Goal: Task Accomplishment & Management: Manage account settings

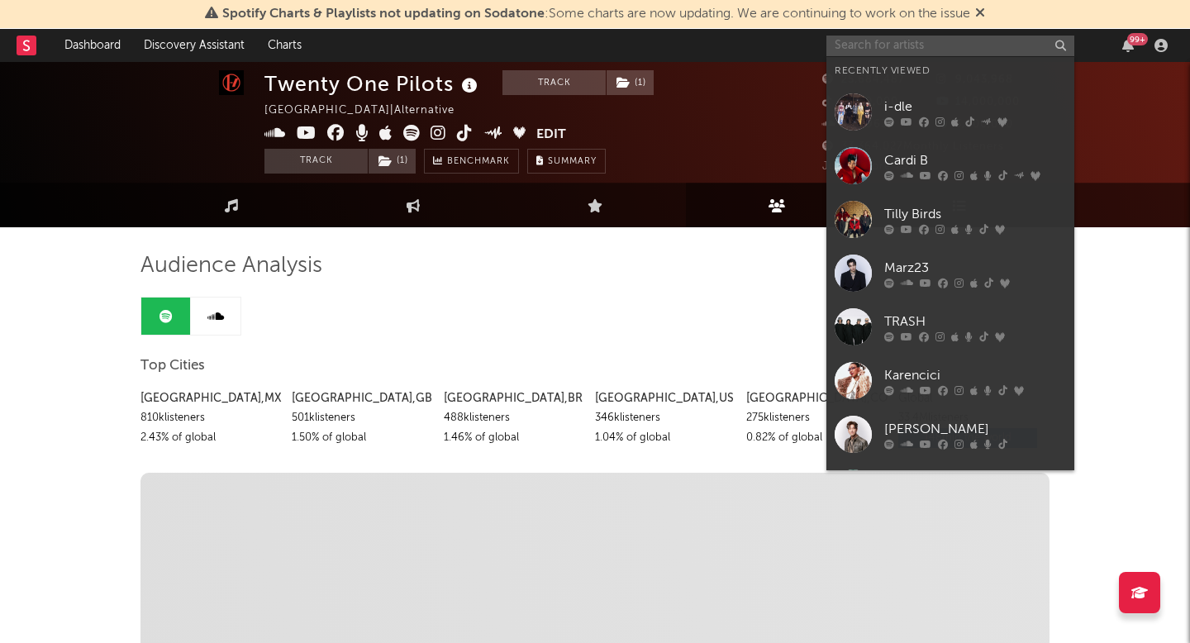
scroll to position [2, 0]
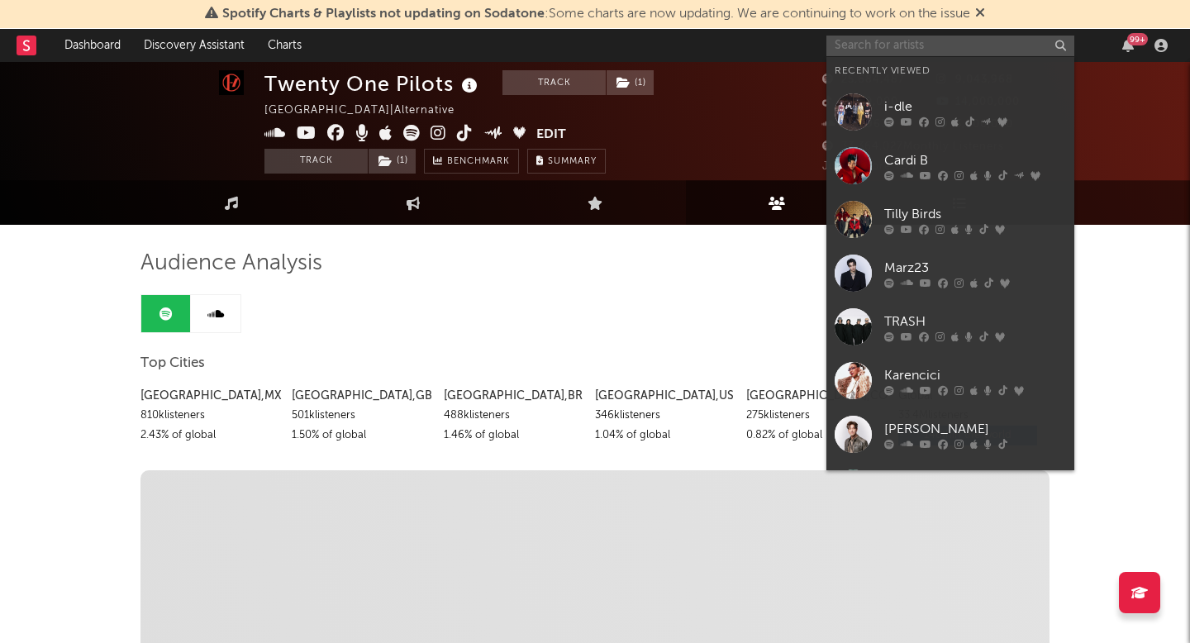
click at [928, 44] on input "text" at bounding box center [951, 46] width 248 height 21
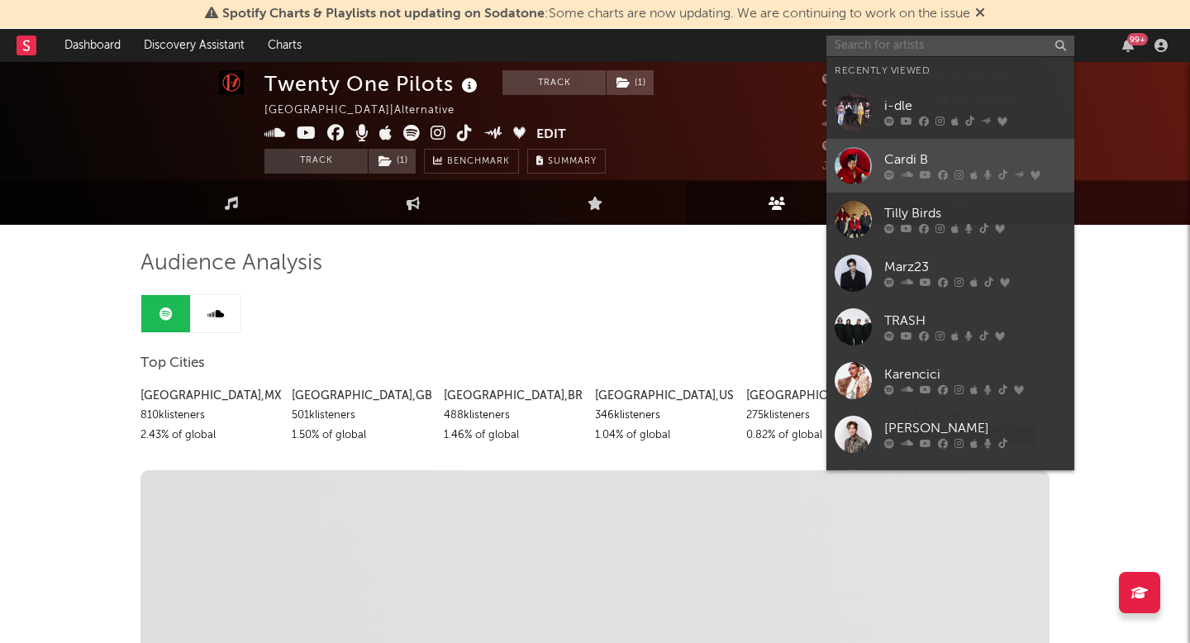
scroll to position [2, 0]
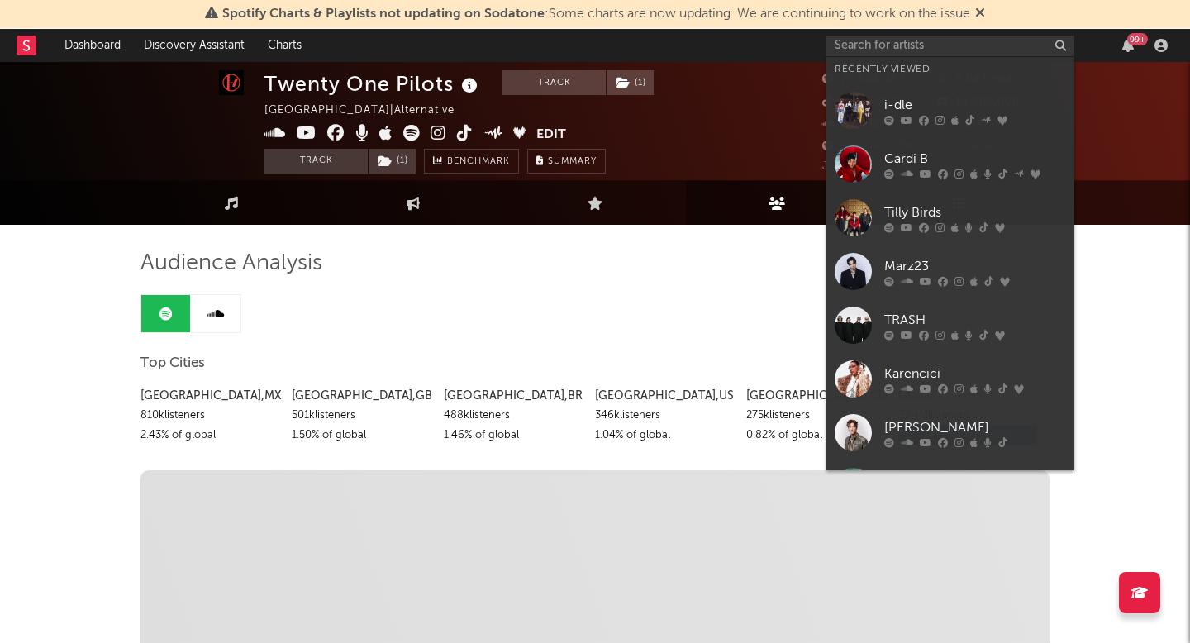
click at [922, 145] on link "Cardi B" at bounding box center [951, 164] width 248 height 54
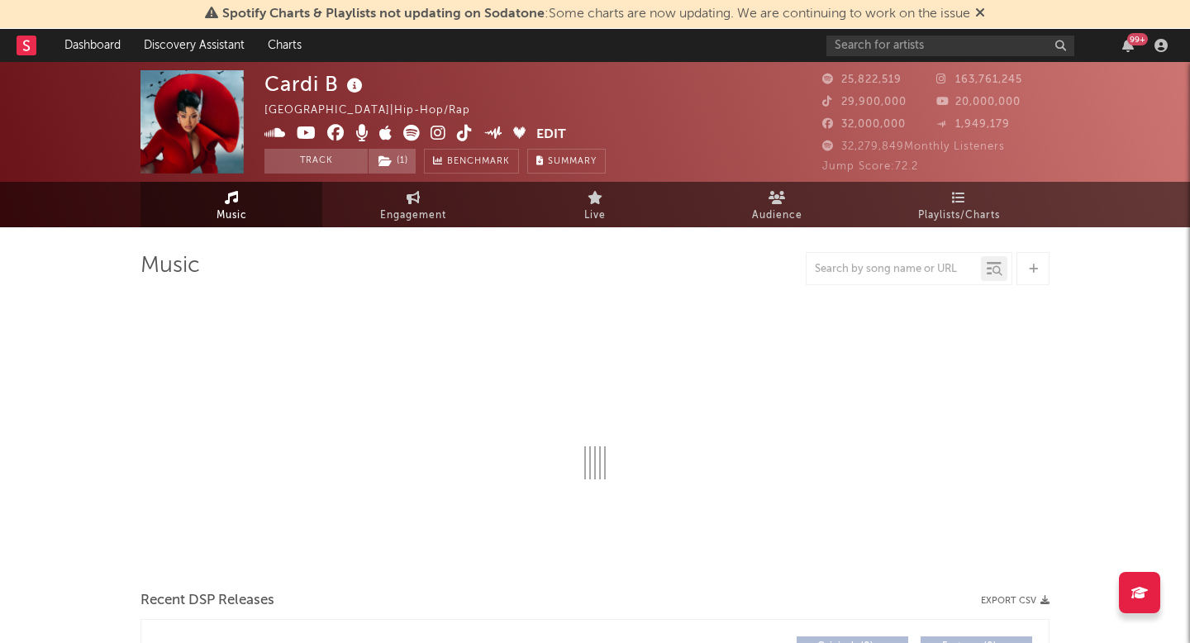
select select "6m"
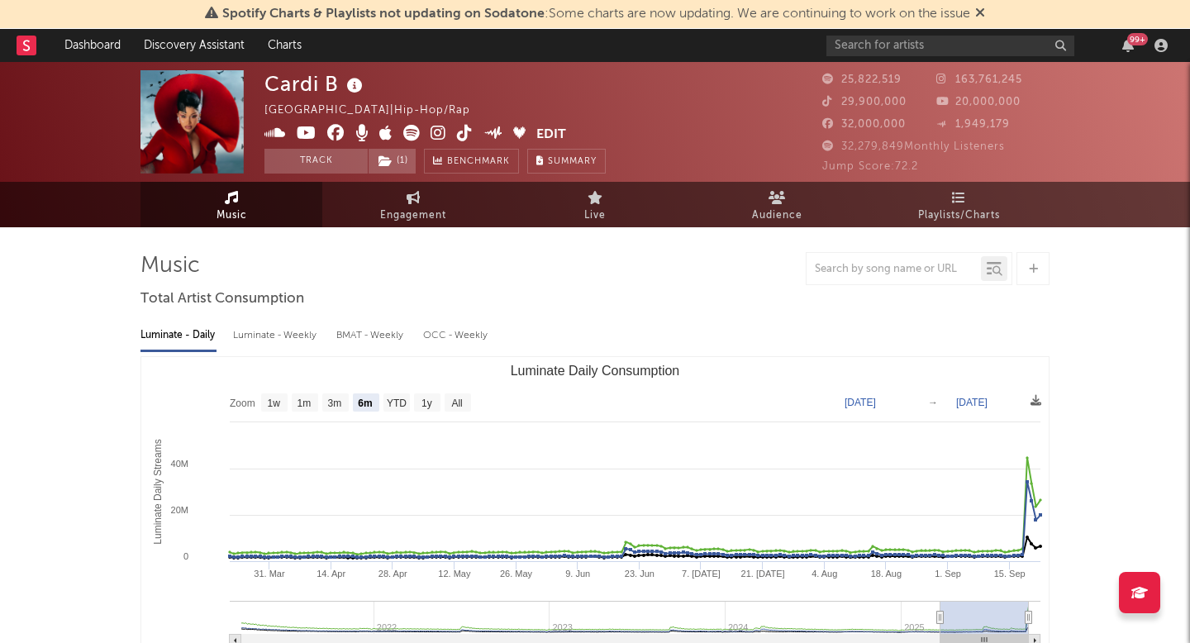
select select "6m"
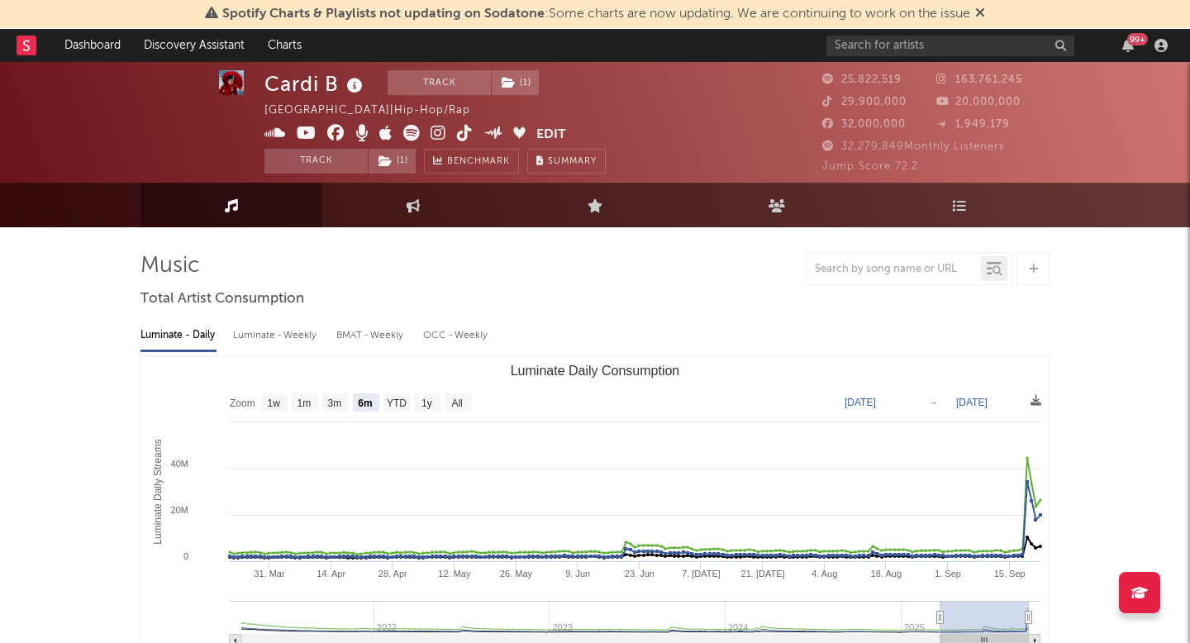
scroll to position [4, 0]
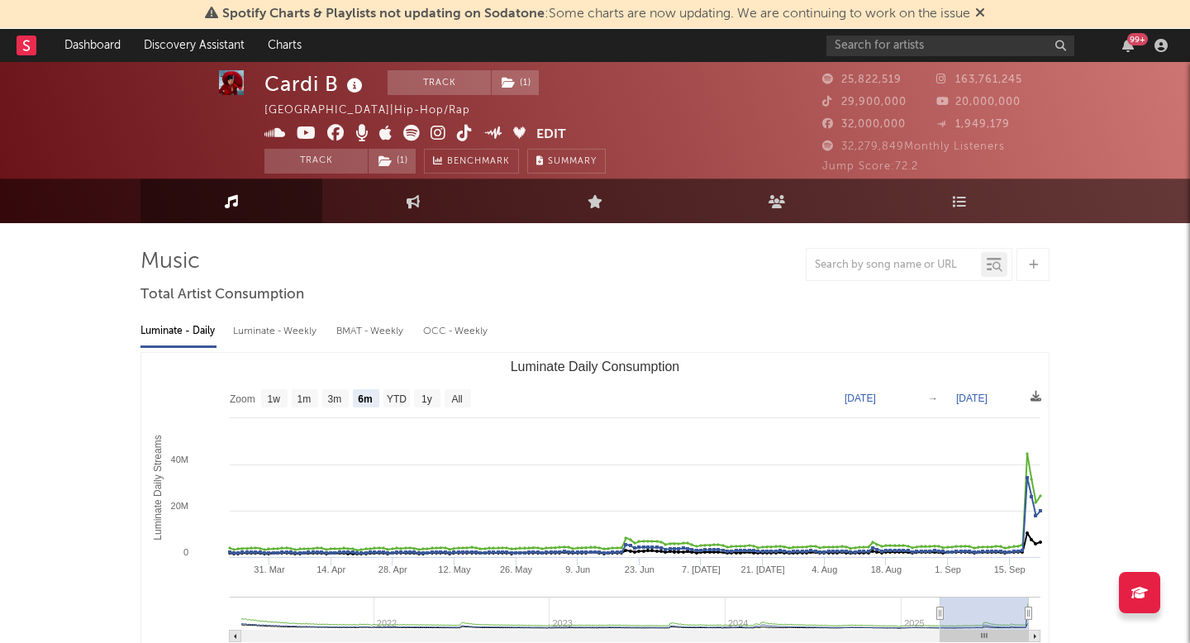
click at [551, 131] on button "Edit" at bounding box center [551, 135] width 30 height 21
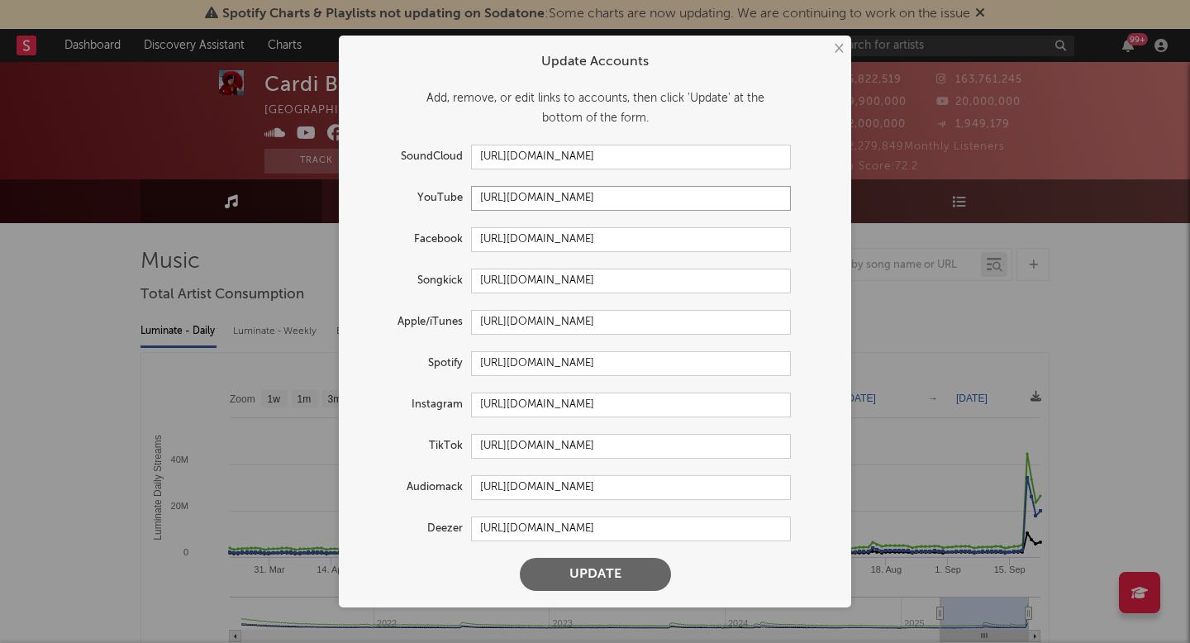
drag, startPoint x: 637, startPoint y: 199, endPoint x: 479, endPoint y: 202, distance: 157.9
click at [476, 199] on input "[URL][DOMAIN_NAME]" at bounding box center [631, 198] width 320 height 25
drag, startPoint x: 677, startPoint y: 240, endPoint x: 462, endPoint y: 245, distance: 215.0
click at [463, 245] on div "Facebook [URL][DOMAIN_NAME]" at bounding box center [573, 239] width 436 height 25
drag, startPoint x: 692, startPoint y: 403, endPoint x: 468, endPoint y: 404, distance: 224.0
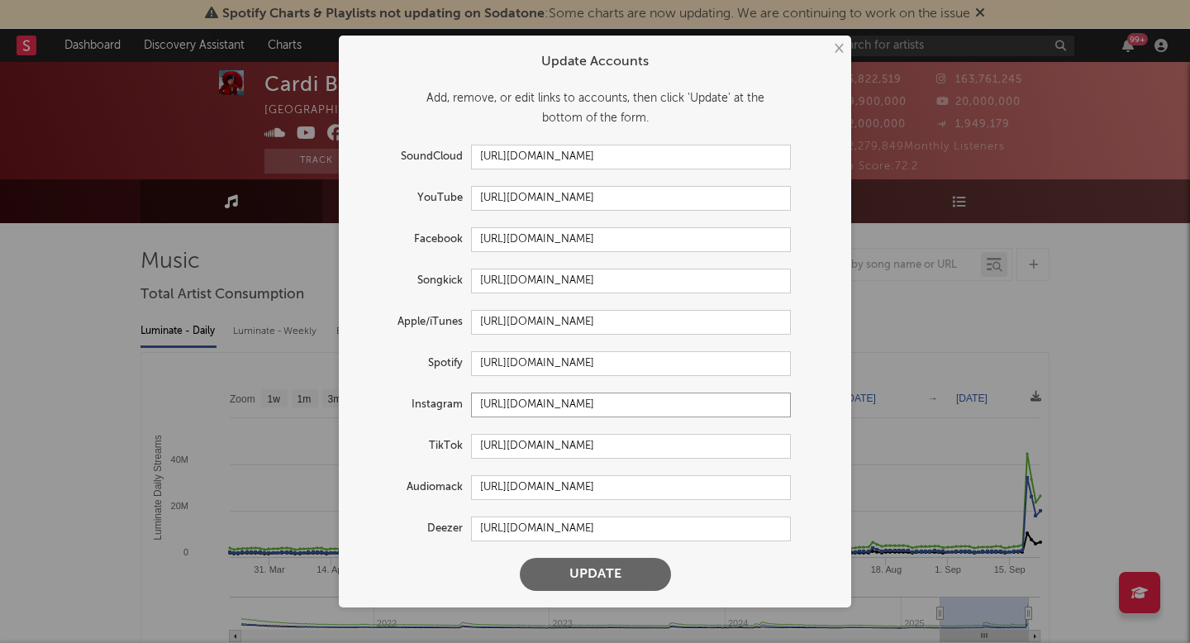
click at [467, 403] on div "Instagram [URL][DOMAIN_NAME]" at bounding box center [573, 405] width 436 height 25
drag, startPoint x: 499, startPoint y: 445, endPoint x: 487, endPoint y: 446, distance: 12.5
click at [498, 445] on input "[URL][DOMAIN_NAME]" at bounding box center [631, 446] width 320 height 25
drag, startPoint x: 482, startPoint y: 446, endPoint x: 873, endPoint y: 456, distance: 391.2
click at [874, 455] on div "× Update Accounts Add, remove, or edit links to accounts, then click 'Update' a…" at bounding box center [595, 321] width 1190 height 643
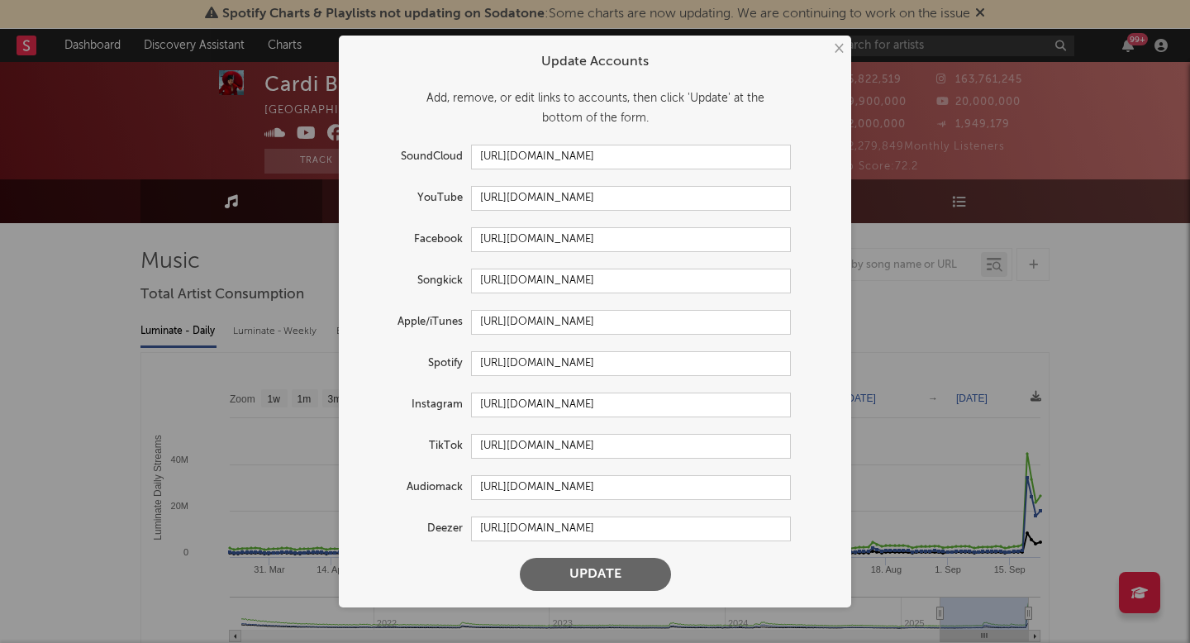
drag, startPoint x: 837, startPoint y: 49, endPoint x: 595, endPoint y: 16, distance: 244.5
click at [835, 49] on button "×" at bounding box center [838, 49] width 18 height 18
